Goal: Information Seeking & Learning: Check status

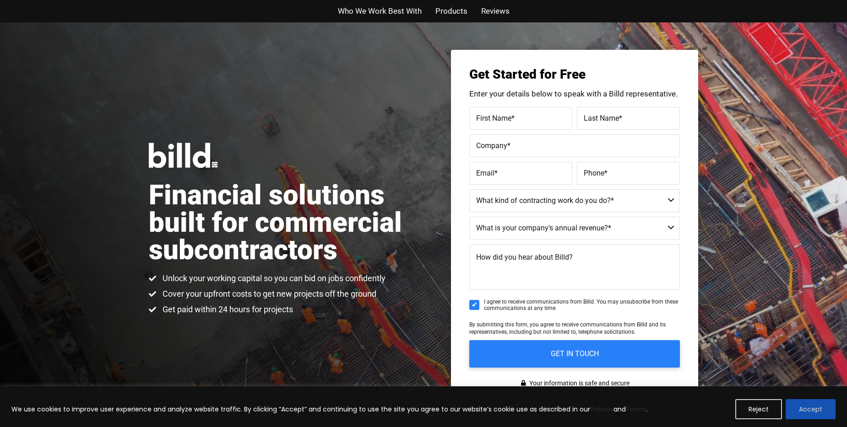
click at [798, 407] on button "Accept" at bounding box center [810, 410] width 50 height 20
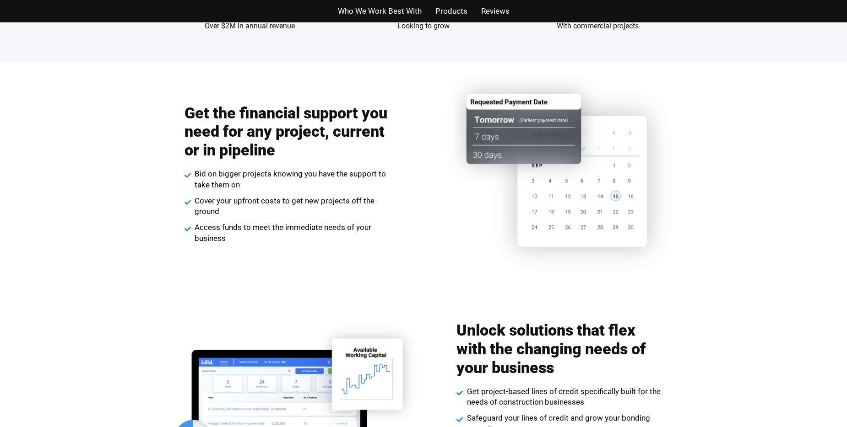
scroll to position [898, 0]
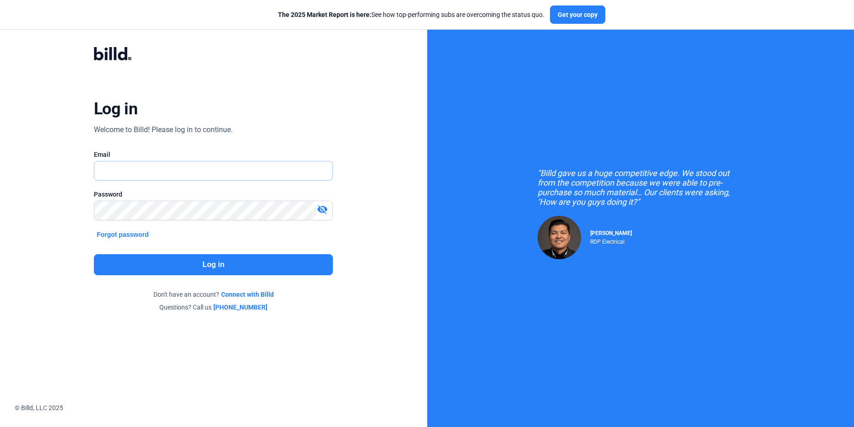
click at [128, 175] on input "text" at bounding box center [208, 171] width 228 height 19
type input "kristy@eastkydrywall.com"
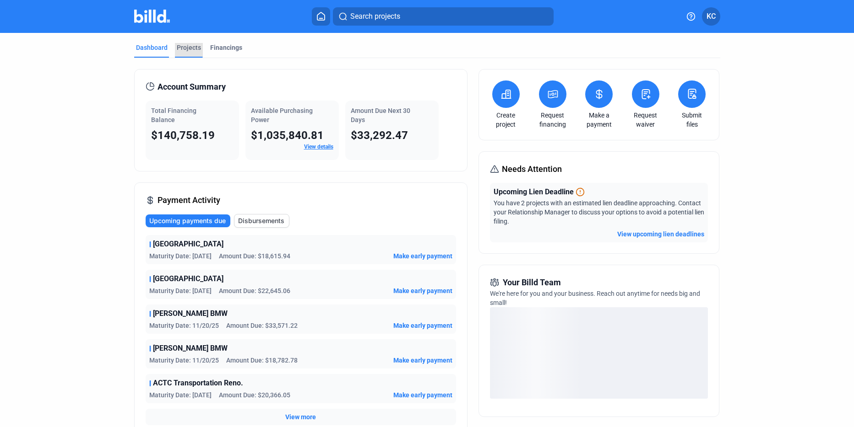
click at [185, 46] on div "Projects" at bounding box center [189, 47] width 24 height 9
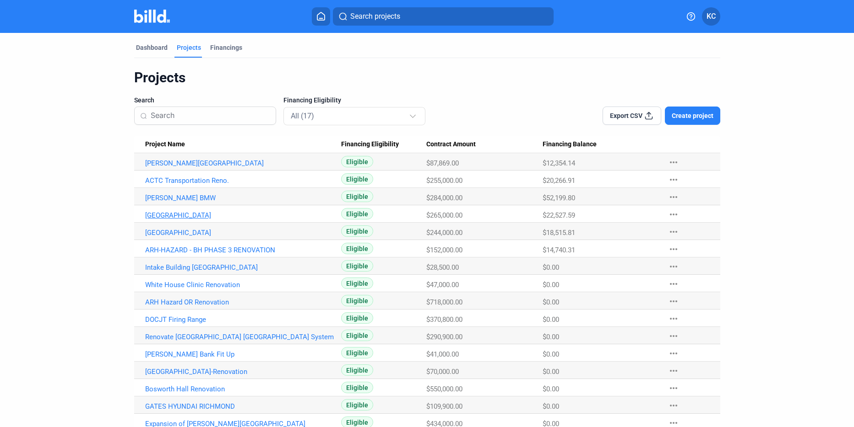
click at [176, 211] on link "Lincoln Co High School" at bounding box center [243, 215] width 196 height 8
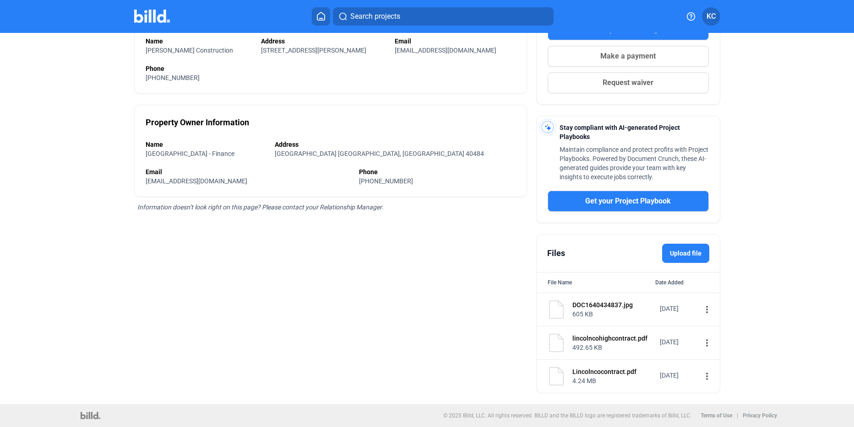
scroll to position [184, 0]
click at [701, 307] on mat-icon "more_vert" at bounding box center [706, 309] width 11 height 11
click at [705, 327] on span "View" at bounding box center [708, 325] width 13 height 7
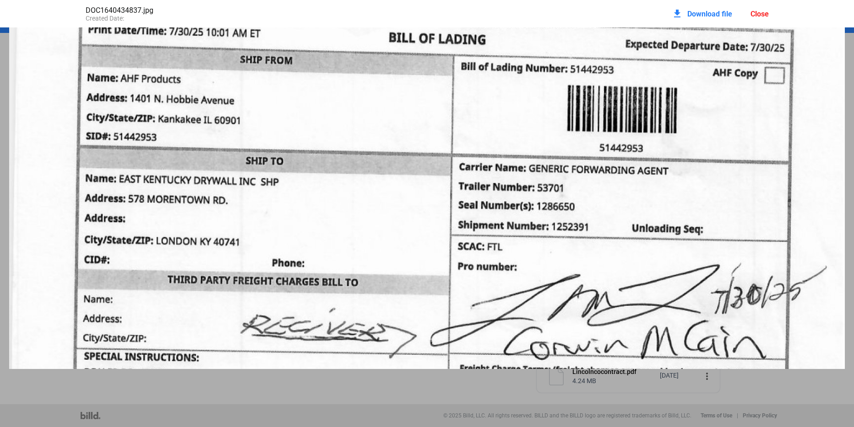
scroll to position [0, 0]
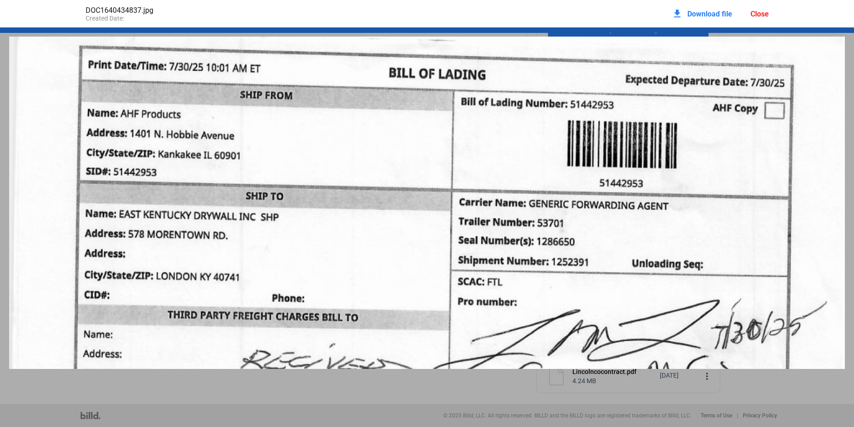
click at [754, 11] on div "Close" at bounding box center [759, 14] width 18 height 9
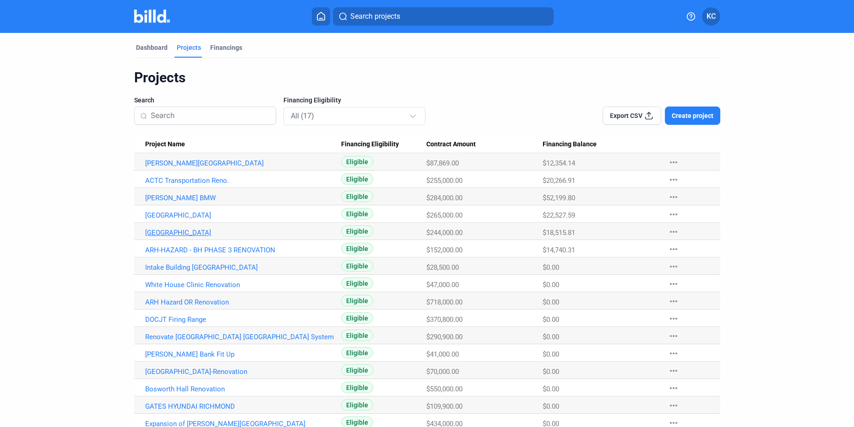
click at [174, 235] on link "Montgomery County Senior Center" at bounding box center [243, 233] width 196 height 8
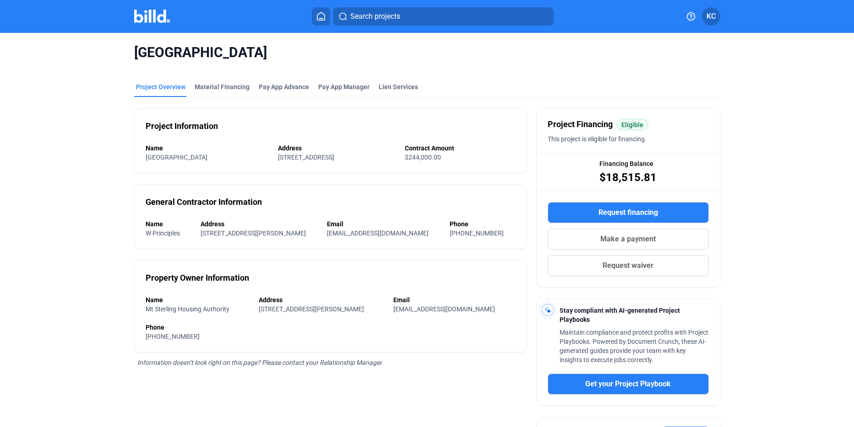
scroll to position [151, 0]
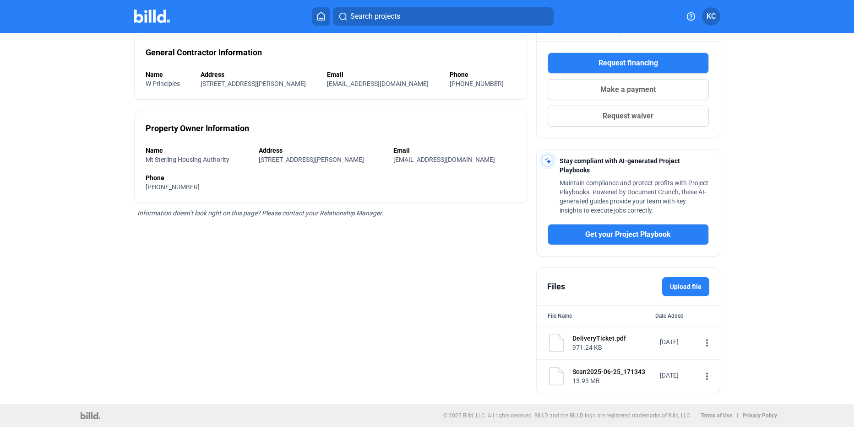
click at [701, 345] on mat-icon "more_vert" at bounding box center [706, 343] width 11 height 11
click at [712, 365] on div "View" at bounding box center [759, 359] width 114 height 22
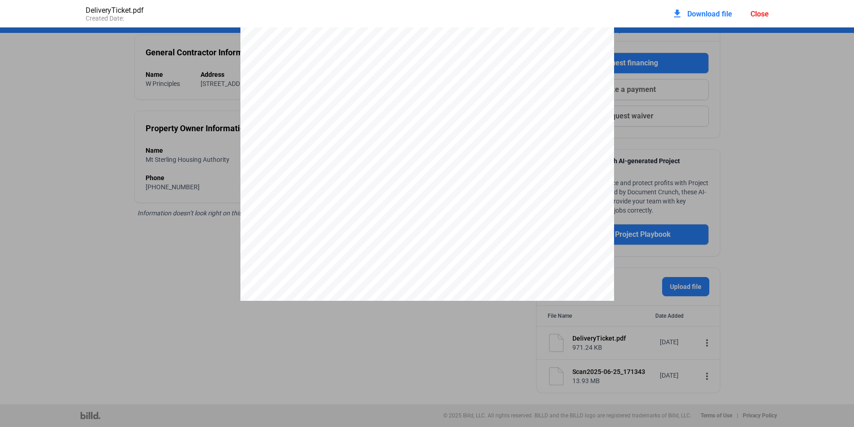
scroll to position [707, 0]
click at [755, 15] on div "Close" at bounding box center [759, 14] width 18 height 9
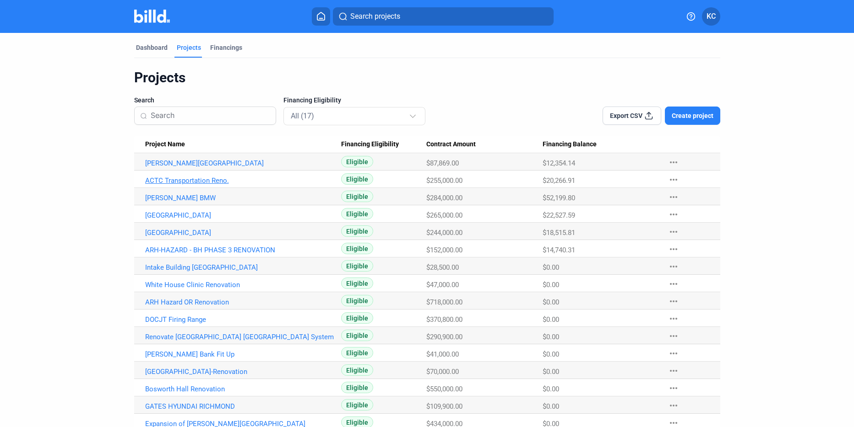
click at [189, 181] on link "ACTC Transportation Reno." at bounding box center [243, 181] width 196 height 8
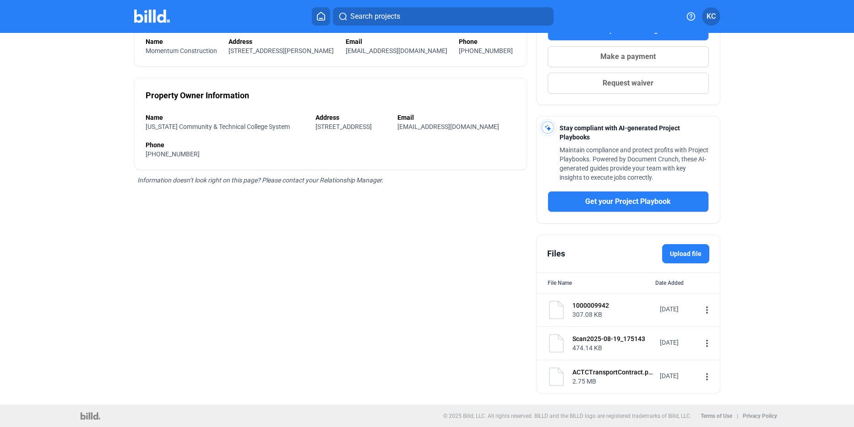
scroll to position [184, 0]
click at [701, 378] on mat-icon "more_vert" at bounding box center [706, 376] width 11 height 11
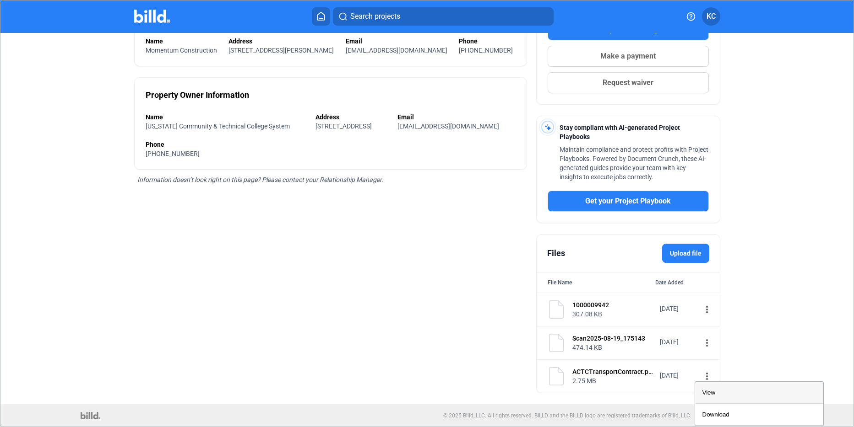
click at [707, 394] on span "View" at bounding box center [708, 393] width 13 height 7
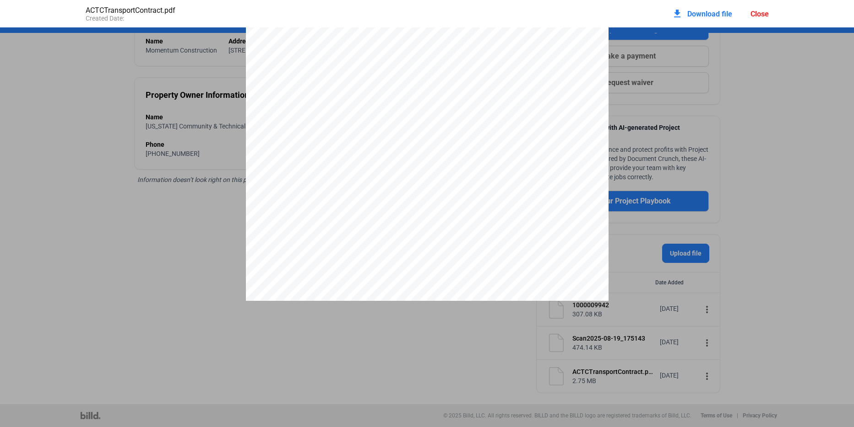
scroll to position [1607, 0]
click at [761, 13] on div "Close" at bounding box center [759, 14] width 18 height 9
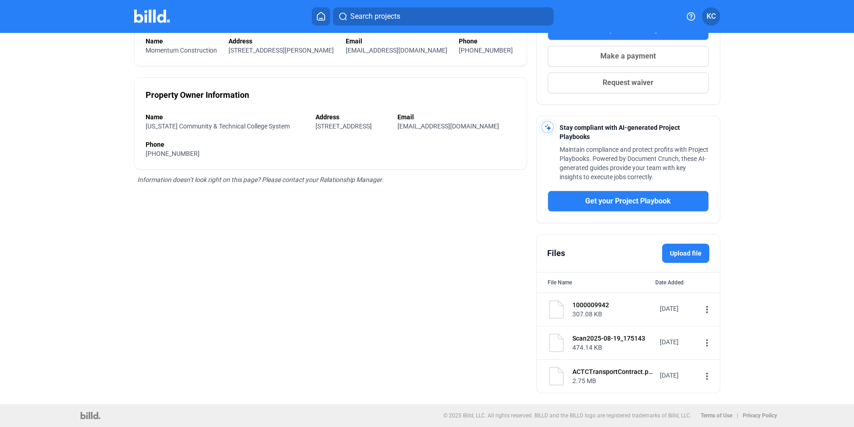
click at [701, 341] on mat-icon "more_vert" at bounding box center [706, 343] width 11 height 11
click at [715, 360] on div "View" at bounding box center [759, 359] width 114 height 22
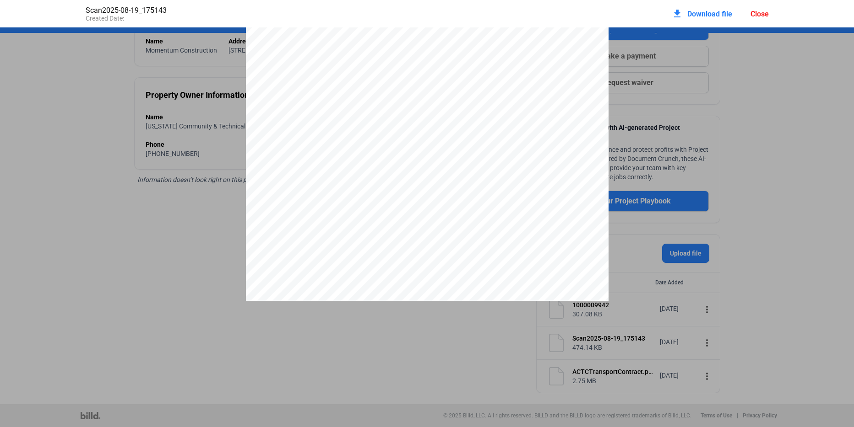
scroll to position [0, 0]
click at [752, 14] on div "Close" at bounding box center [759, 14] width 18 height 9
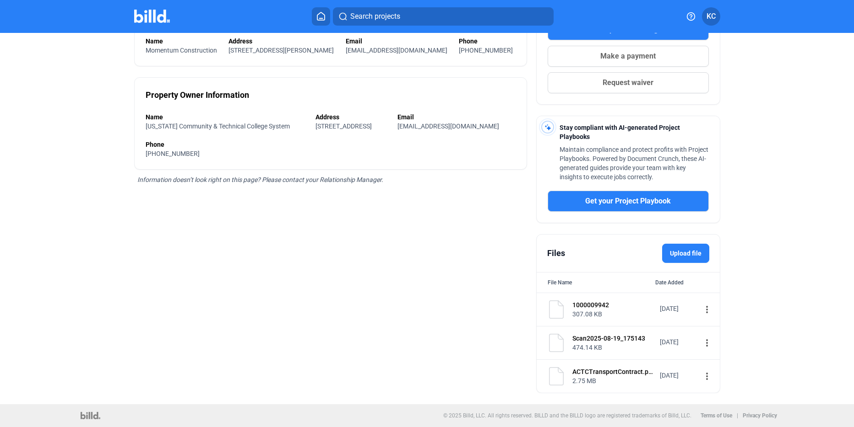
click at [701, 310] on mat-icon "more_vert" at bounding box center [706, 309] width 11 height 11
click at [715, 329] on div "View" at bounding box center [759, 325] width 114 height 22
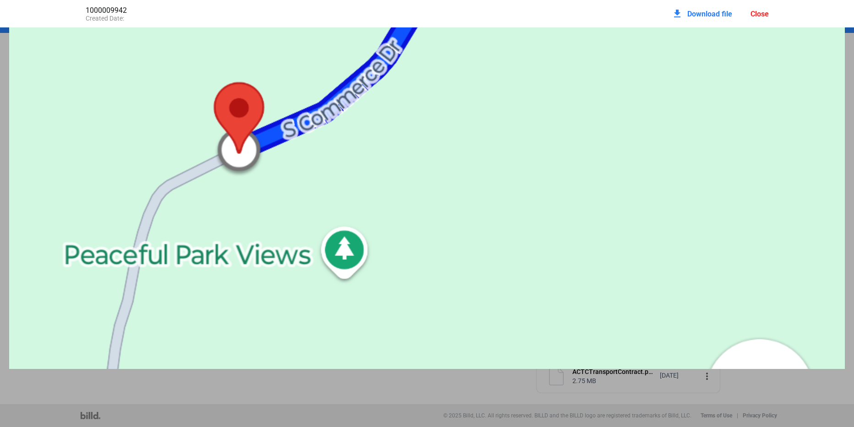
scroll to position [1019, 0]
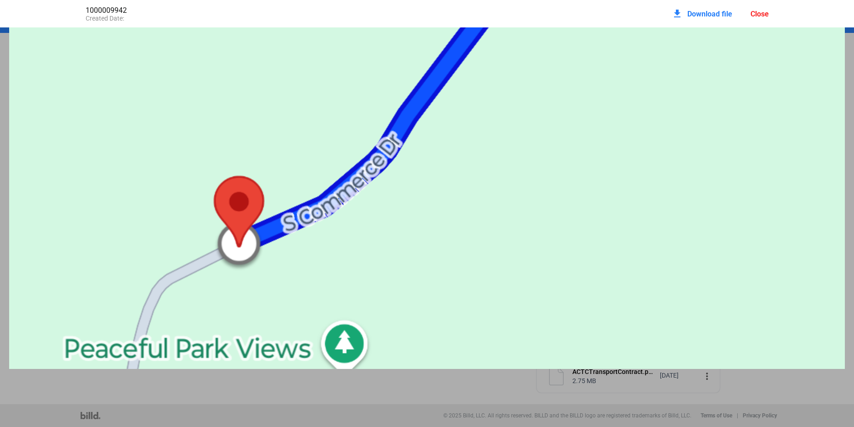
click at [762, 16] on div "Close" at bounding box center [759, 14] width 18 height 9
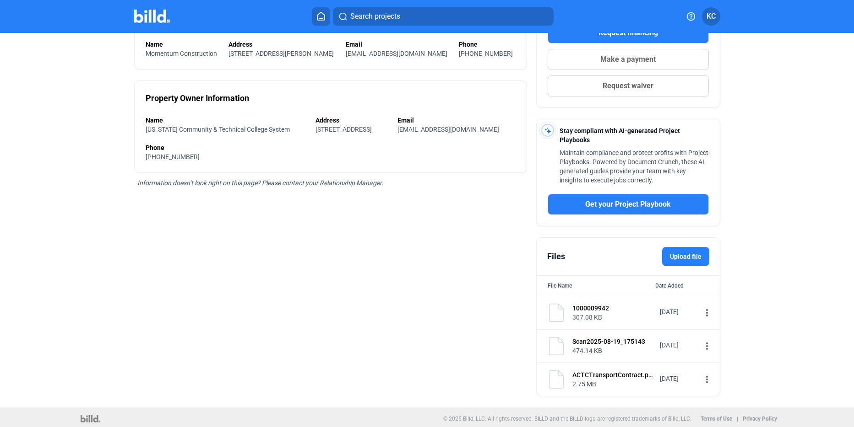
scroll to position [184, 0]
